Goal: Check status: Check status

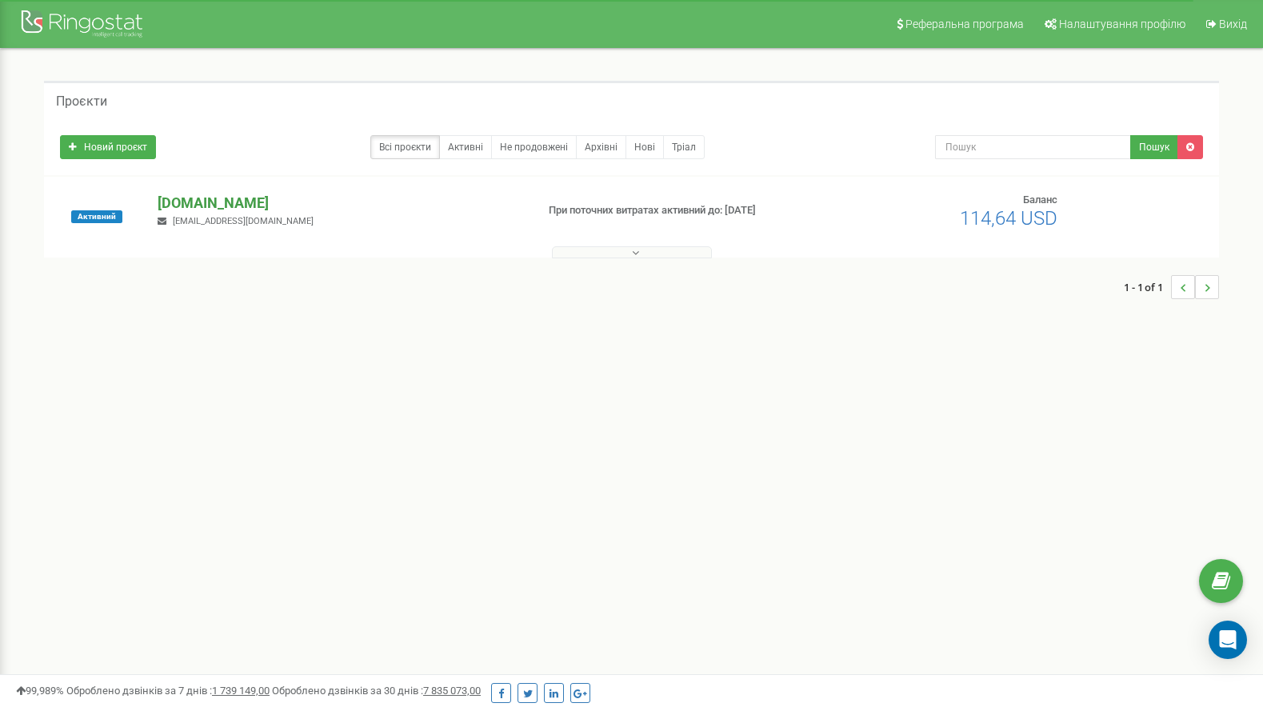
click at [191, 199] on p "[DOMAIN_NAME]" at bounding box center [340, 203] width 365 height 21
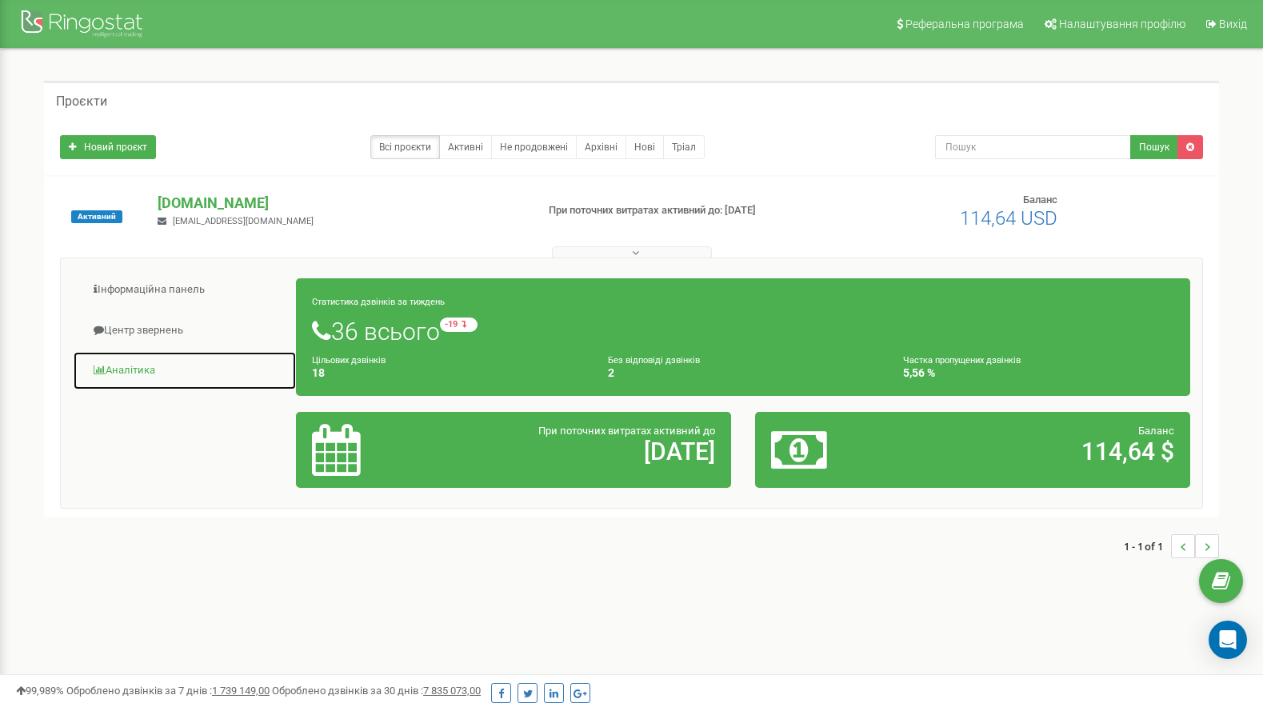
click at [136, 369] on link "Аналiтика" at bounding box center [185, 370] width 224 height 39
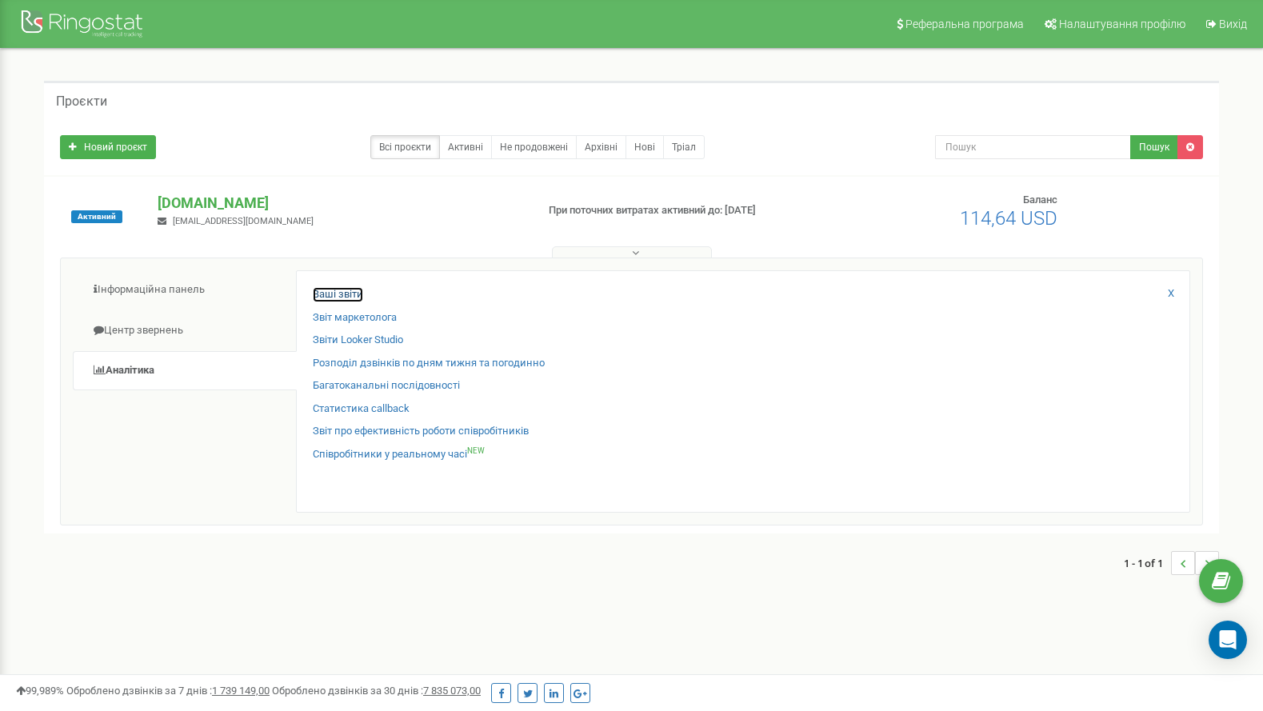
click at [322, 294] on link "Ваші звіти" at bounding box center [338, 294] width 50 height 15
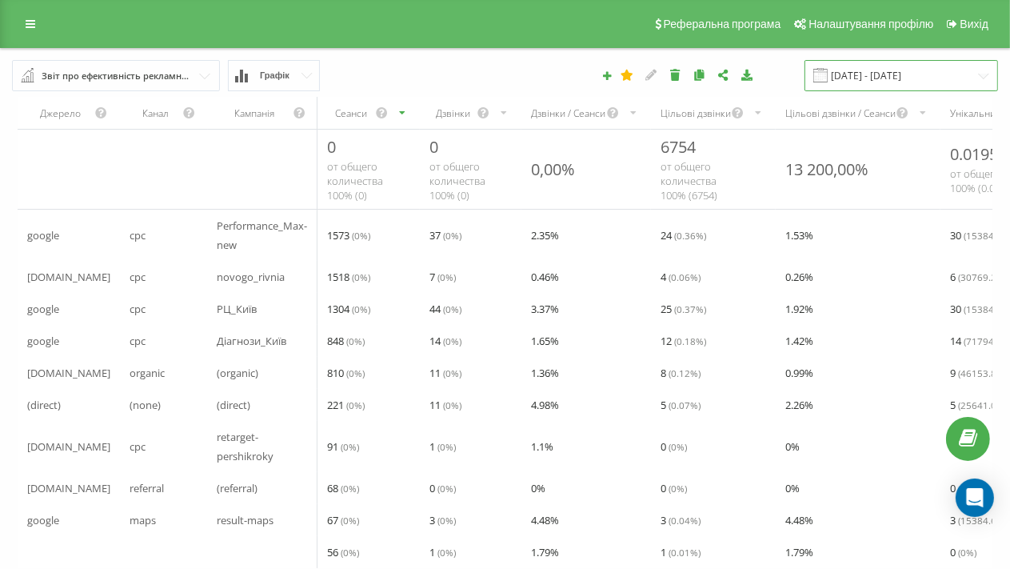
click at [878, 76] on input "[DATE] - [DATE]" at bounding box center [902, 75] width 194 height 31
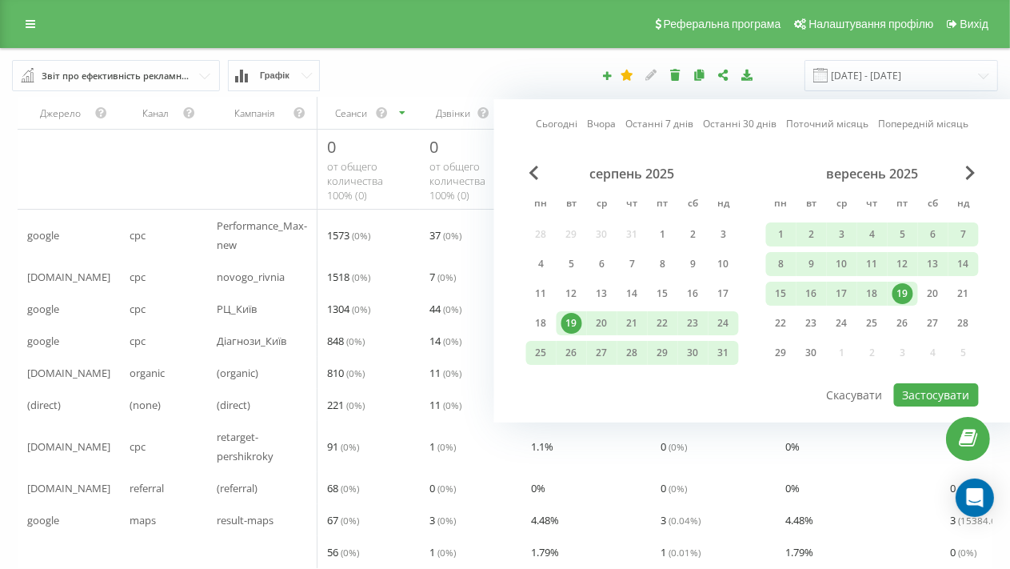
click at [601, 123] on link "Вчора" at bounding box center [601, 123] width 29 height 15
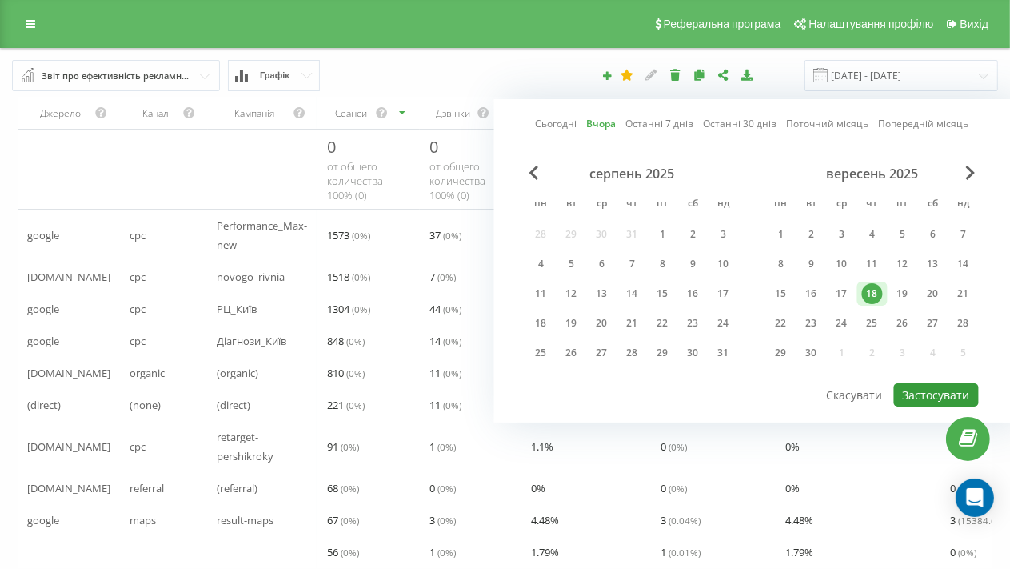
click at [925, 395] on button "Застосувати" at bounding box center [936, 394] width 85 height 23
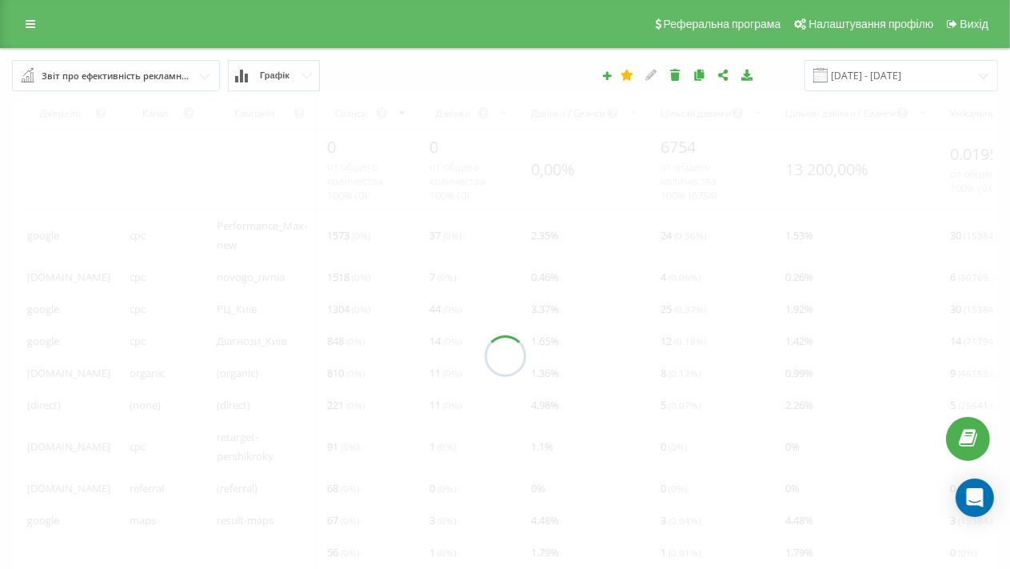
type input "[DATE] - [DATE]"
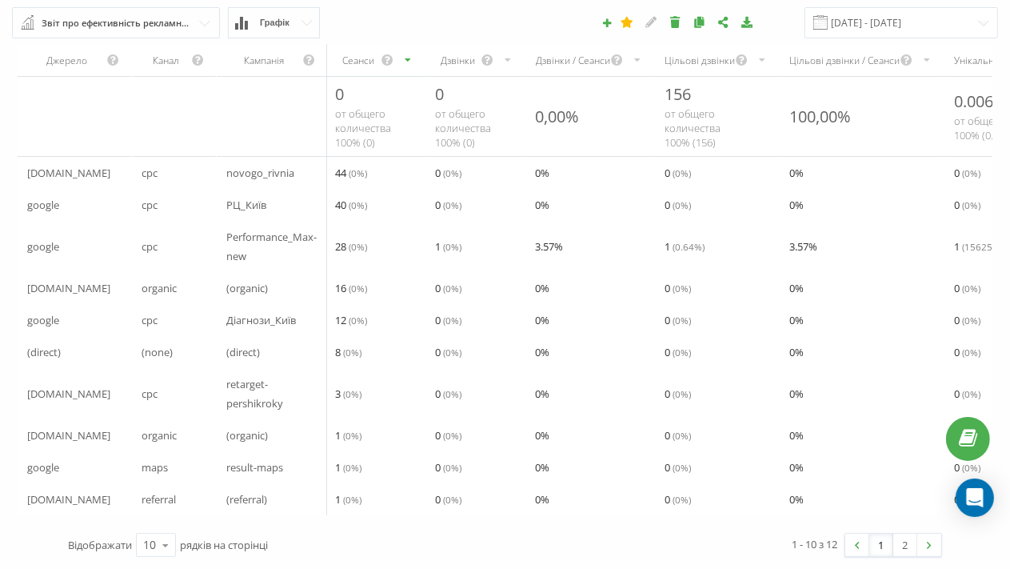
scroll to position [65, 0]
click at [907, 548] on link "2" at bounding box center [905, 544] width 24 height 22
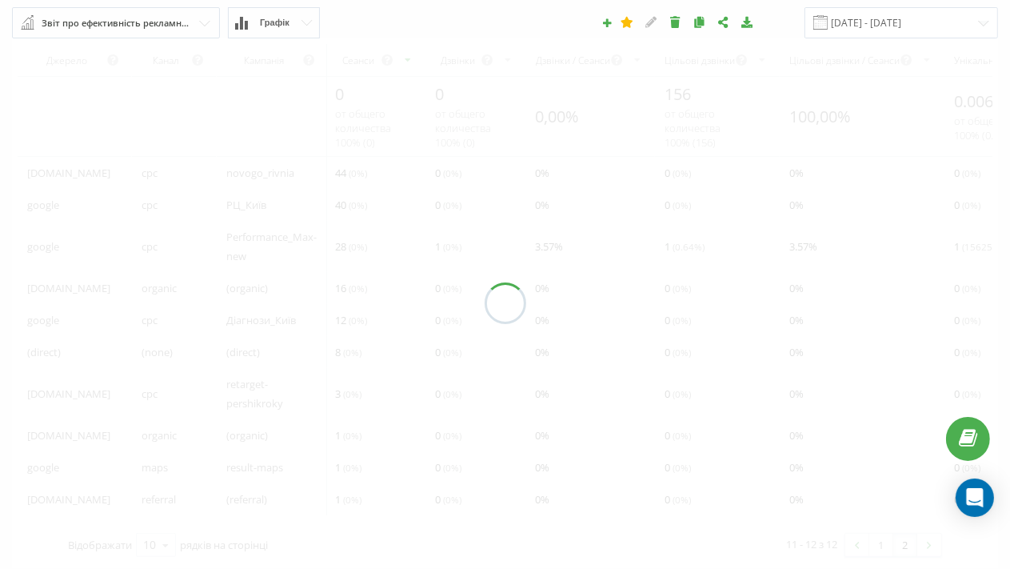
scroll to position [31, 0]
